Goal: Information Seeking & Learning: Learn about a topic

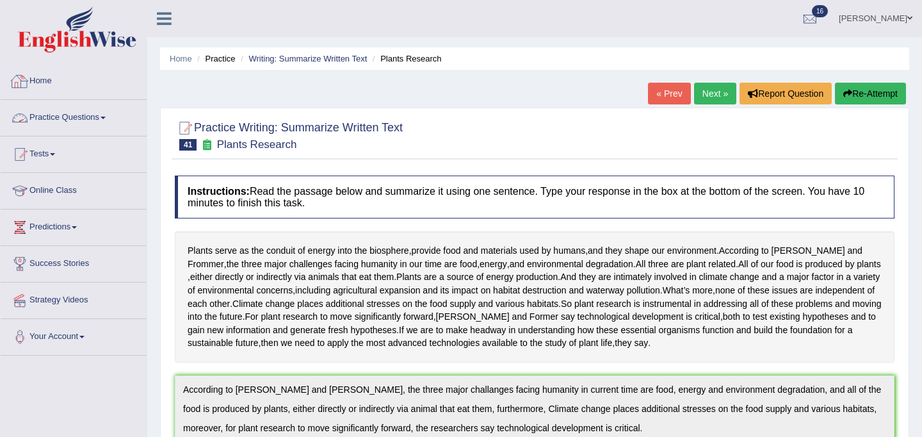
click at [95, 118] on link "Practice Questions" at bounding box center [74, 116] width 146 height 32
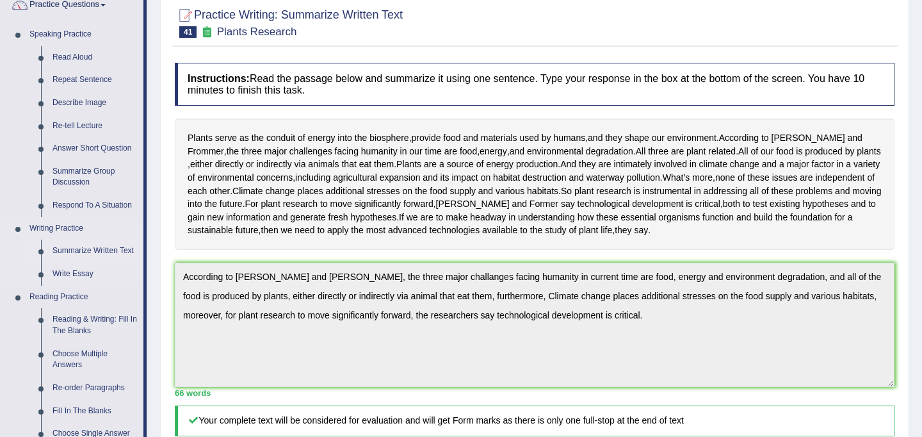
scroll to position [114, 0]
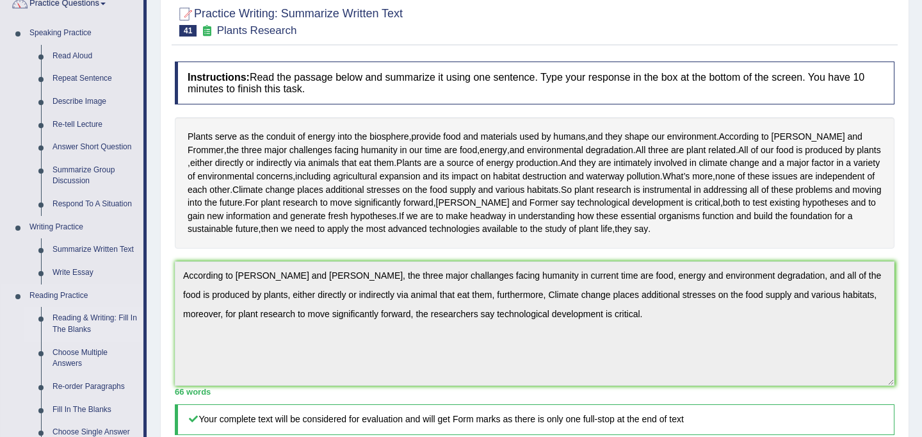
click at [91, 323] on link "Reading & Writing: Fill In The Blanks" at bounding box center [95, 324] width 97 height 34
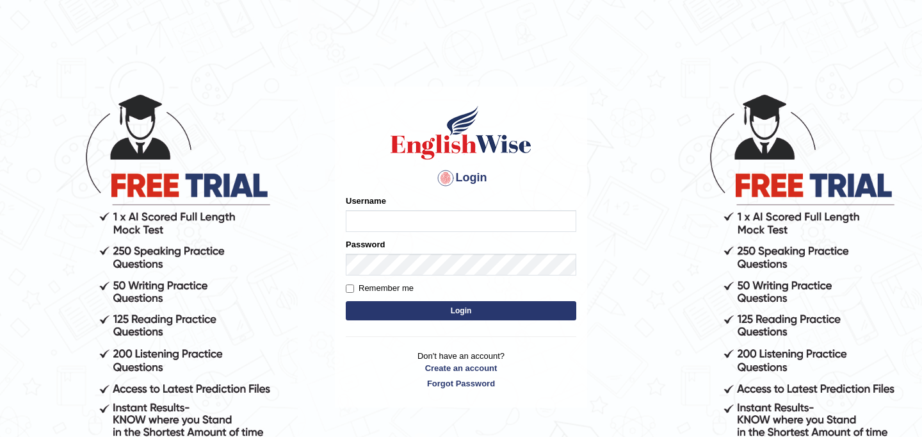
type input "najakter"
click at [405, 311] on button "Login" at bounding box center [461, 310] width 231 height 19
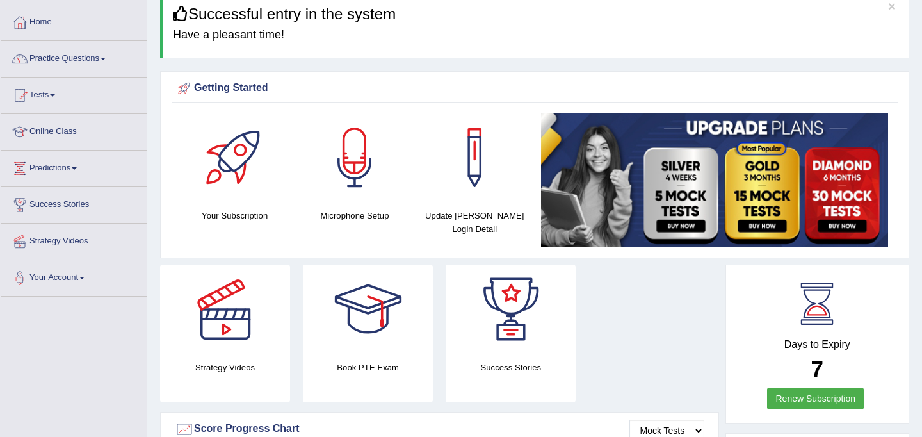
scroll to position [68, 0]
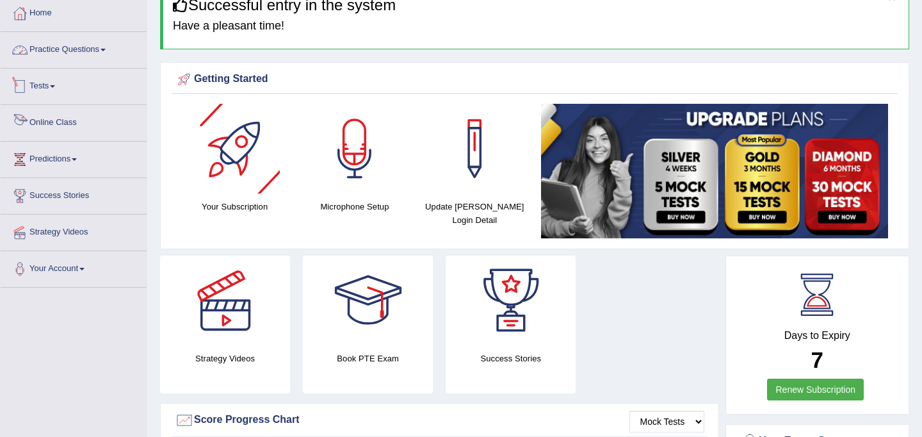
click at [88, 49] on link "Practice Questions" at bounding box center [74, 48] width 146 height 32
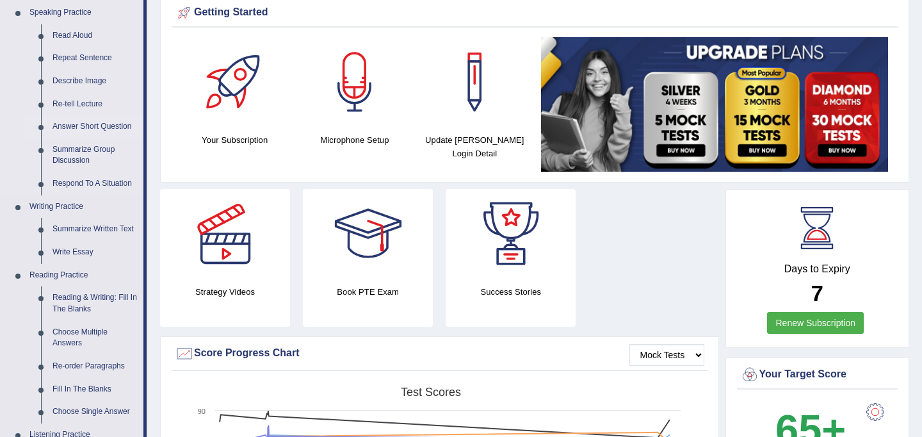
scroll to position [152, 0]
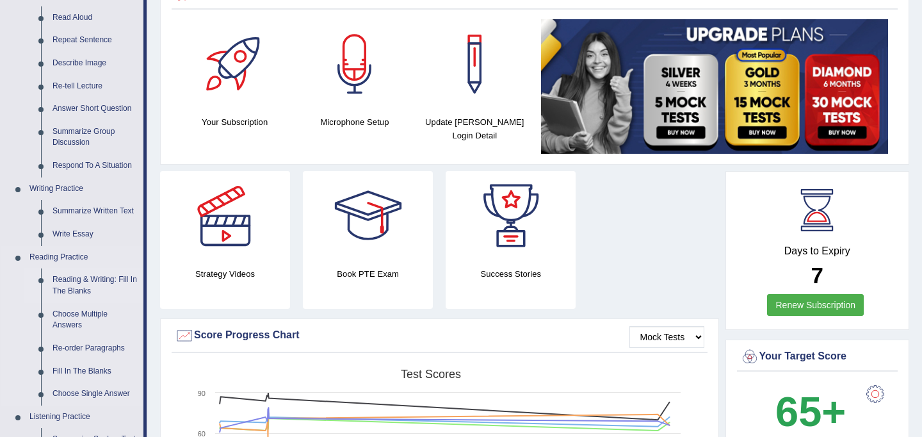
click at [83, 292] on link "Reading & Writing: Fill In The Blanks" at bounding box center [95, 285] width 97 height 34
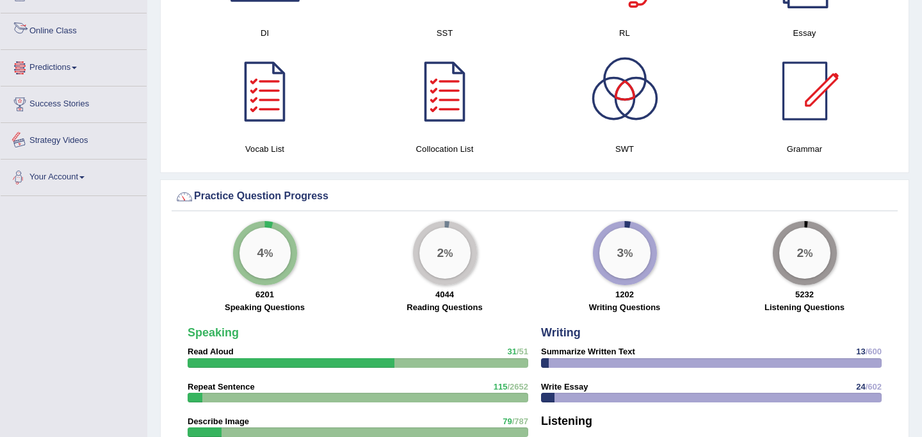
scroll to position [803, 0]
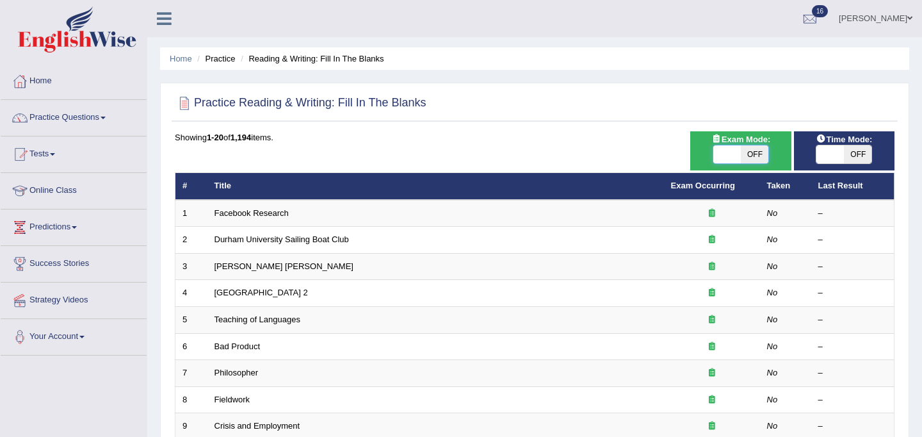
click at [728, 158] on span at bounding box center [727, 154] width 28 height 18
checkbox input "true"
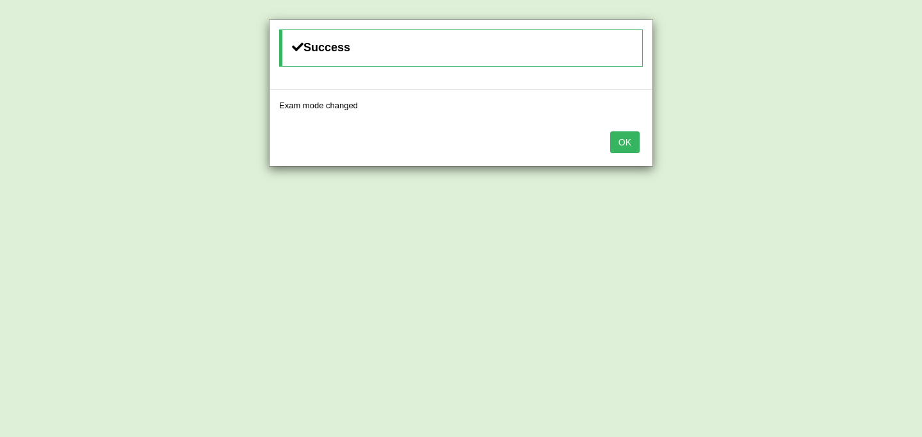
click at [635, 140] on button "OK" at bounding box center [624, 142] width 29 height 22
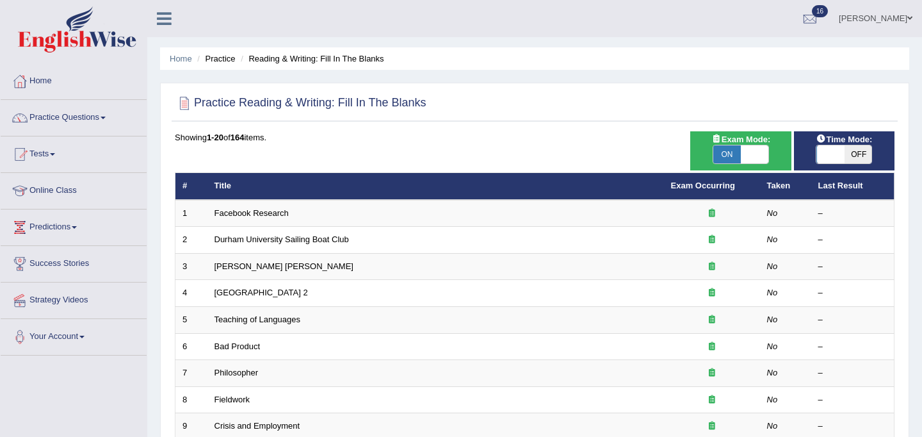
click at [833, 158] on span at bounding box center [830, 154] width 28 height 18
checkbox input "true"
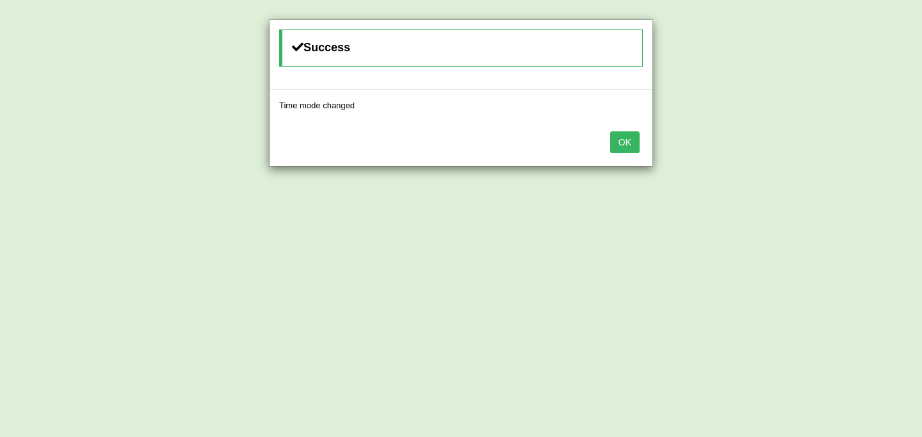
click at [622, 142] on button "OK" at bounding box center [624, 142] width 29 height 22
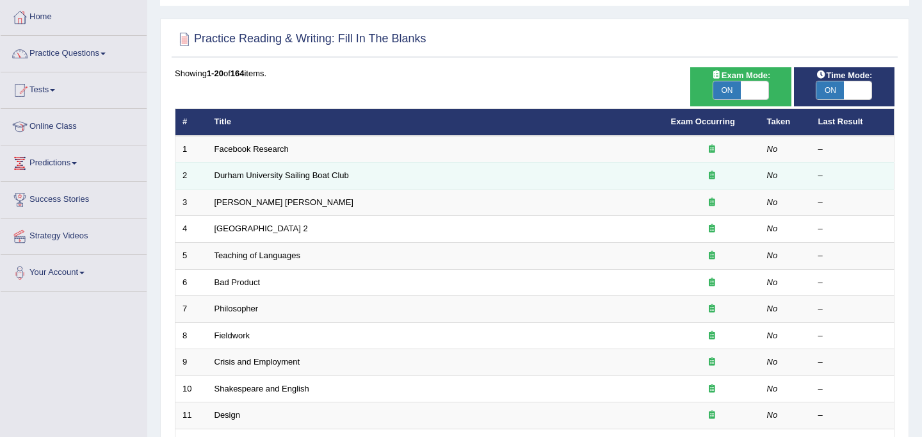
scroll to position [67, 0]
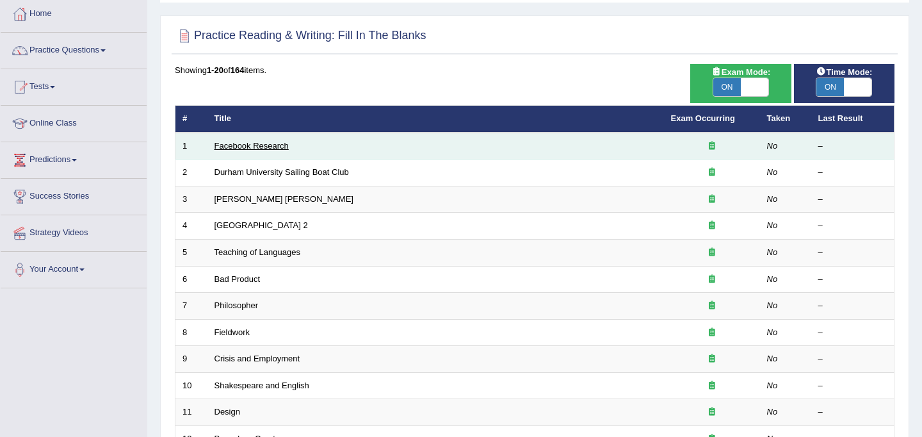
click at [283, 145] on link "Facebook Research" at bounding box center [252, 146] width 74 height 10
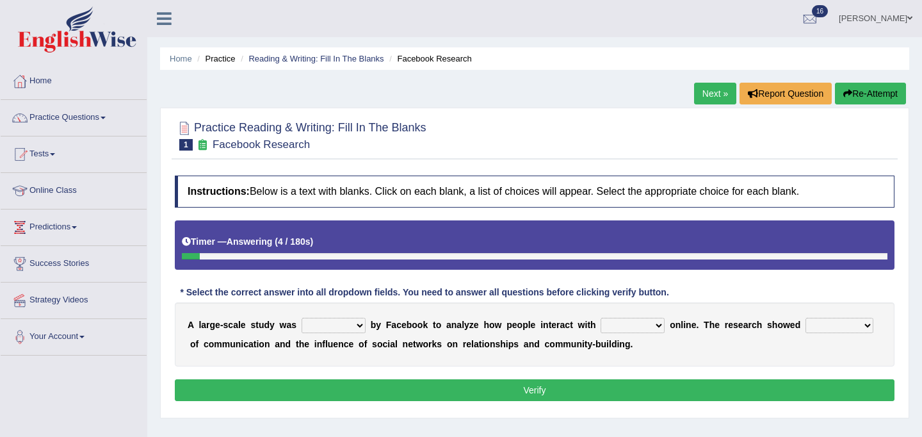
click at [359, 325] on select "surveyed had asked made" at bounding box center [334, 325] width 64 height 15
select select "surveyed"
click at [639, 330] on select "together all each other another" at bounding box center [633, 325] width 64 height 15
select select "each other"
click at [840, 331] on select "advantages standards fellowships patterns" at bounding box center [840, 325] width 68 height 15
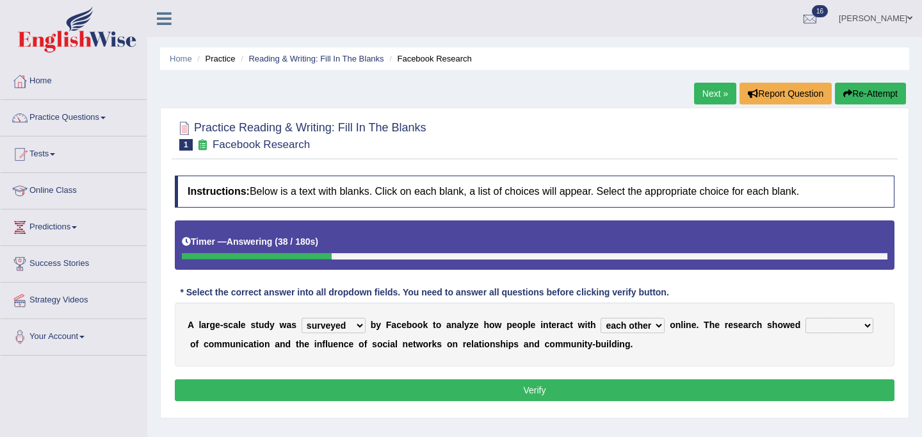
select select "advantages"
click at [751, 392] on button "Verify" at bounding box center [535, 390] width 720 height 22
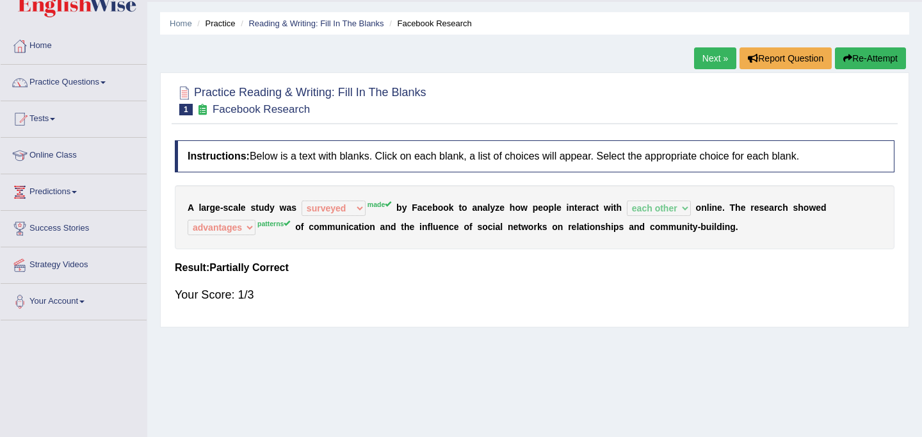
scroll to position [35, 0]
click at [713, 55] on link "Next »" at bounding box center [715, 59] width 42 height 22
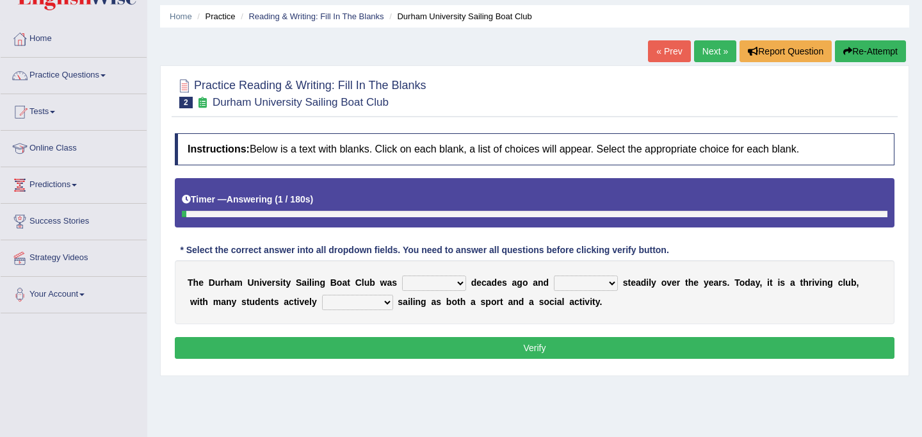
scroll to position [45, 0]
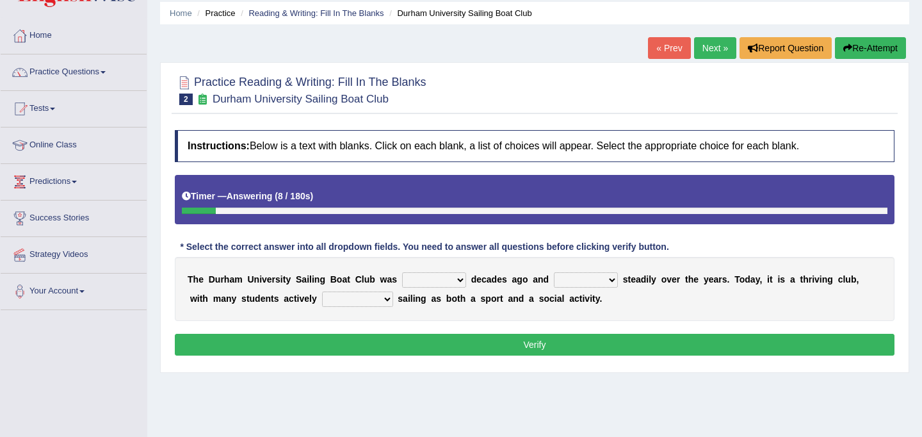
click at [456, 281] on select "found fund founded find" at bounding box center [434, 279] width 64 height 15
select select "founded"
click at [594, 280] on select "grow growing has grown grown" at bounding box center [586, 279] width 64 height 15
select select "grown"
click at [360, 301] on select "enjoy enjoyed are enjoying enjoying" at bounding box center [357, 298] width 71 height 15
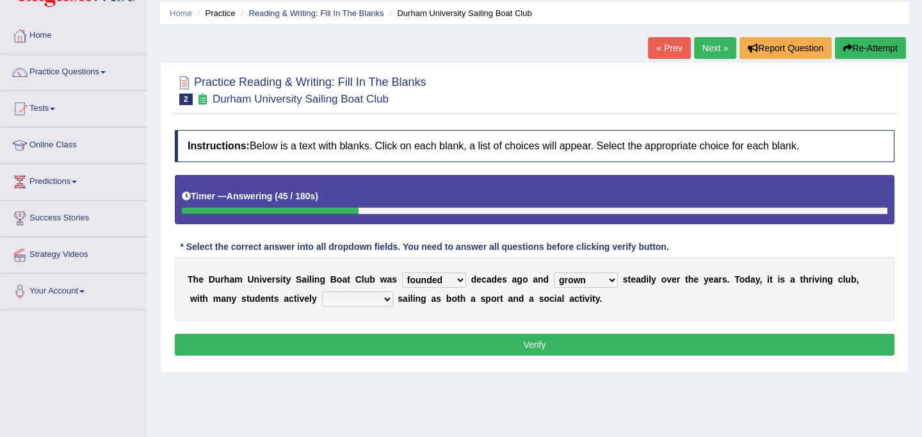
select select "enjoying"
click at [360, 300] on select "enjoy enjoyed are enjoying enjoying" at bounding box center [357, 298] width 71 height 15
click at [400, 344] on button "Verify" at bounding box center [535, 345] width 720 height 22
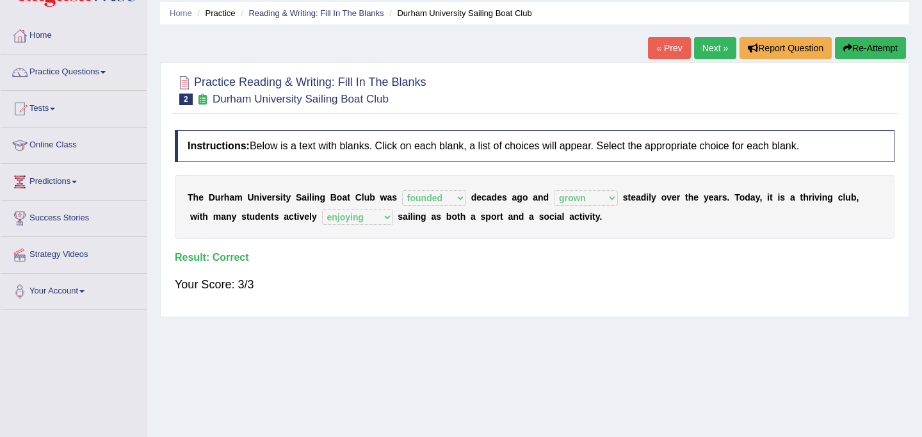
click at [713, 48] on link "Next »" at bounding box center [715, 48] width 42 height 22
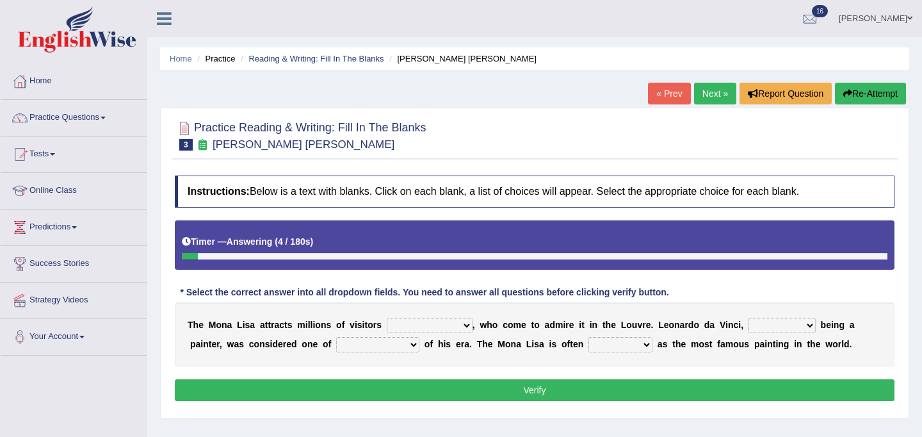
click at [463, 327] on select "around the year the all year all year round per year" at bounding box center [430, 325] width 86 height 15
select select "per year"
click at [773, 326] on select "rather than as much as as well as as long as" at bounding box center [782, 325] width 67 height 15
select select "rather than"
click at [412, 344] on select "better artists artist the better artist the best artists" at bounding box center [377, 344] width 83 height 15
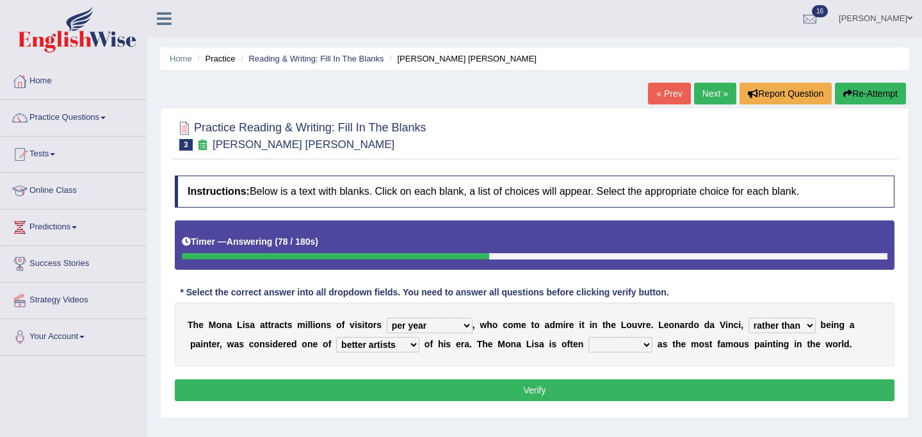
click at [408, 344] on select "better artists artist the better artist the best artists" at bounding box center [377, 344] width 83 height 15
select select "the better artist"
click at [620, 346] on select "classified suggested predicted described" at bounding box center [620, 344] width 64 height 15
select select "described"
click at [653, 394] on button "Verify" at bounding box center [535, 390] width 720 height 22
